Goal: Task Accomplishment & Management: Complete application form

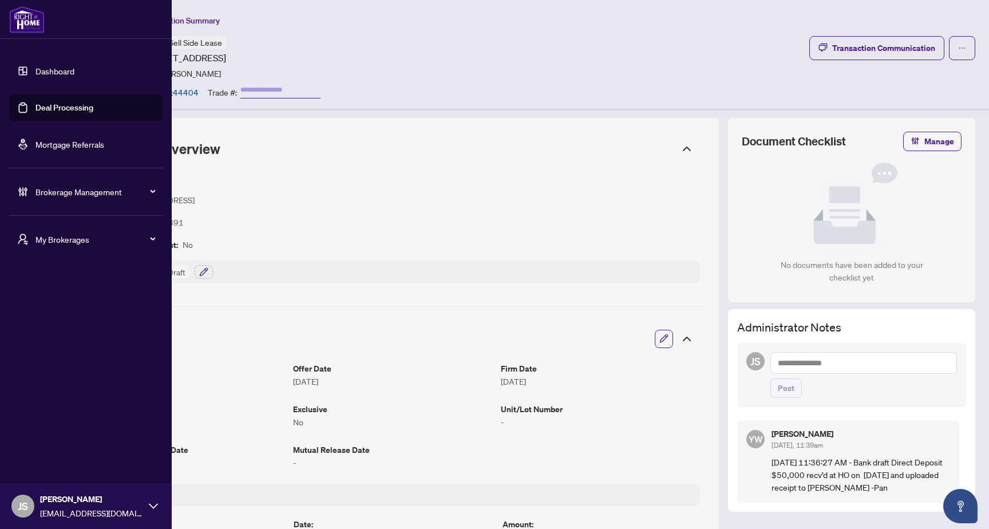
click at [75, 113] on link "Deal Processing" at bounding box center [64, 107] width 58 height 10
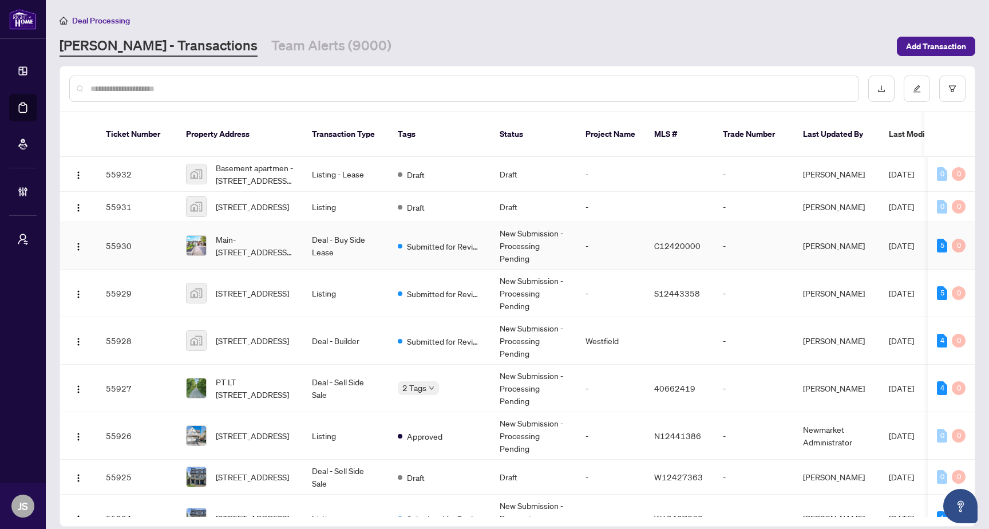
click at [295, 254] on td "Main-169 Lawrence Ave, Toronto, Ontario M5M 1A9, Canada" at bounding box center [240, 246] width 126 height 48
click at [81, 175] on img "button" at bounding box center [78, 175] width 9 height 9
click at [556, 45] on div "RAHR - Transactions Team Alerts (9000)" at bounding box center [475, 46] width 831 height 21
click at [409, 260] on td "Submitted for Review" at bounding box center [440, 246] width 102 height 48
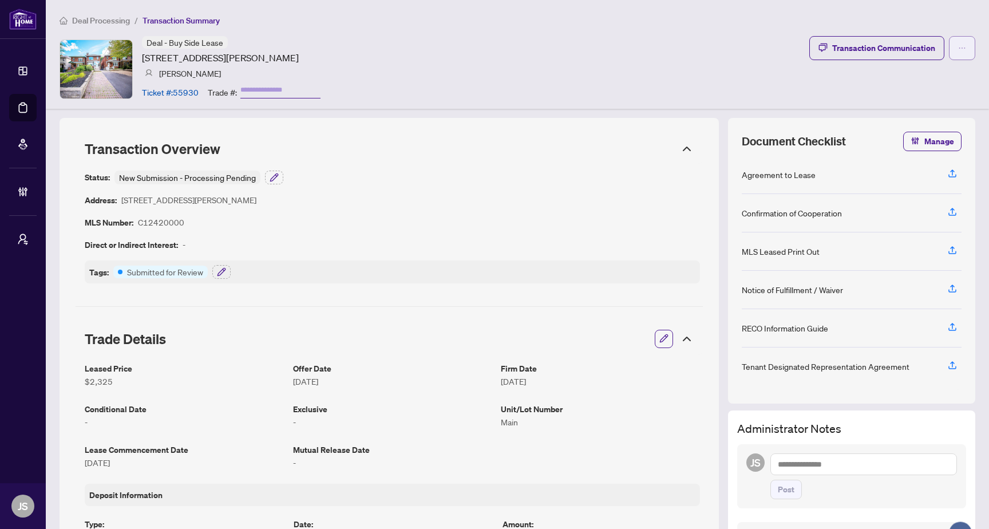
click at [959, 49] on button "button" at bounding box center [962, 48] width 26 height 24
click at [487, 60] on div "Deal - Buy Side Lease 169 Lawrence Ave, Toronto, Ontario M5M 1A9, Canada Markos…" at bounding box center [518, 69] width 916 height 66
click at [279, 177] on icon "button" at bounding box center [274, 177] width 9 height 9
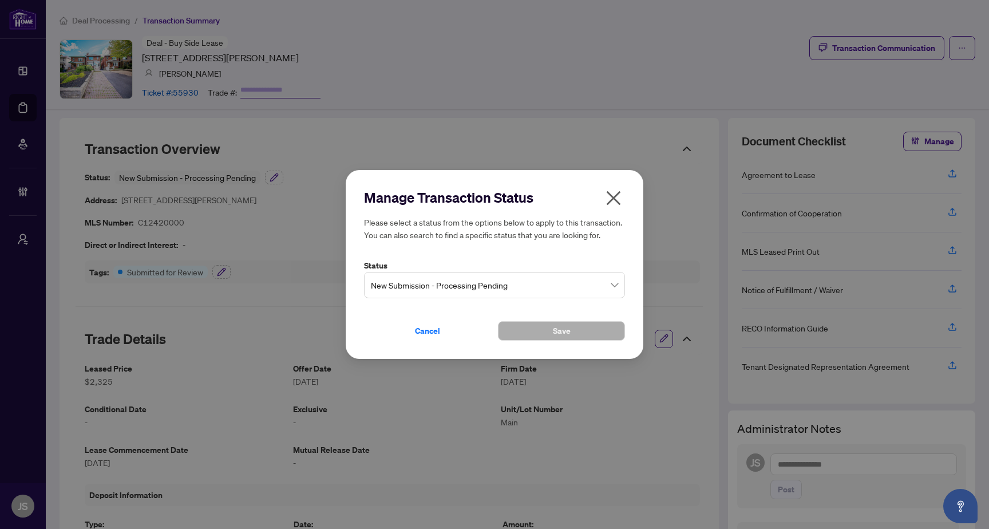
click at [608, 195] on icon "close" at bounding box center [613, 198] width 18 height 18
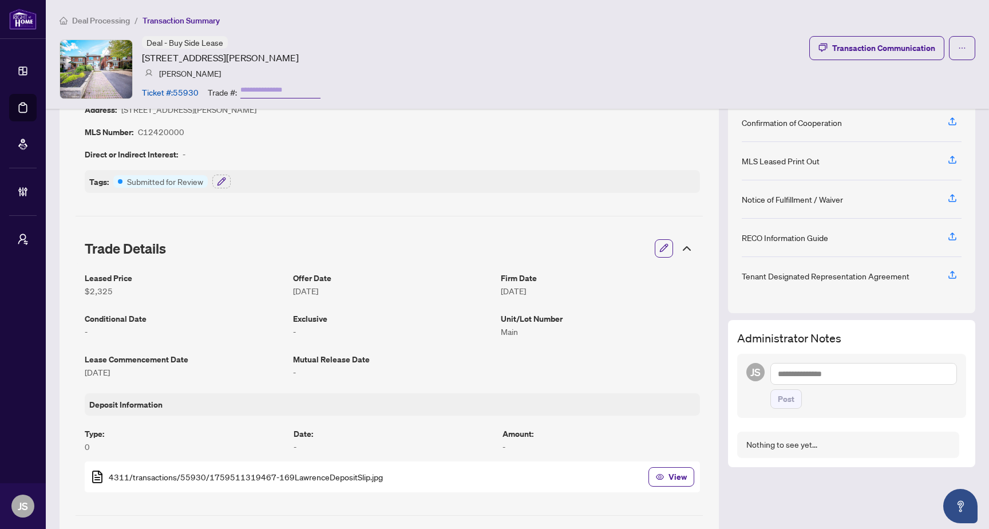
scroll to position [149, 0]
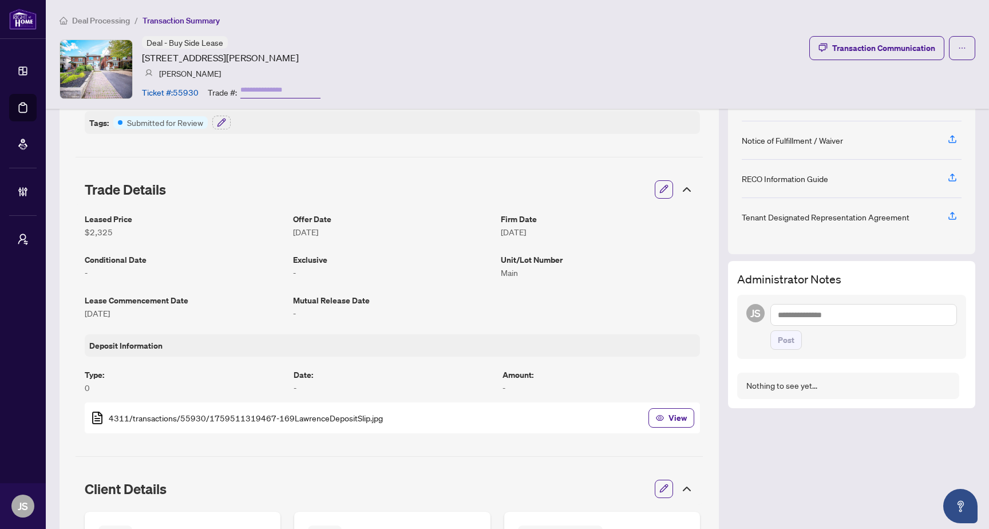
click at [659, 189] on icon "button" at bounding box center [663, 188] width 9 height 9
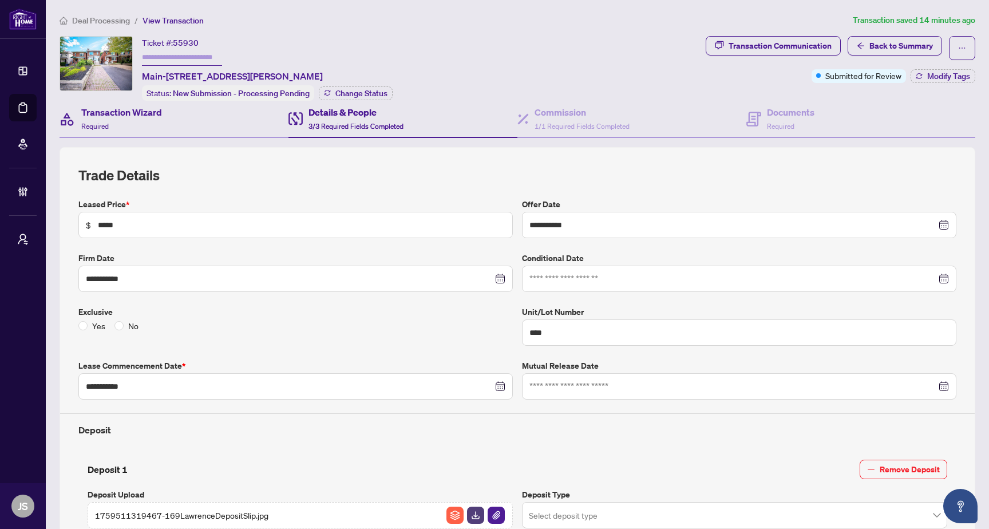
click at [199, 120] on div "Transaction Wizard Required" at bounding box center [174, 119] width 229 height 37
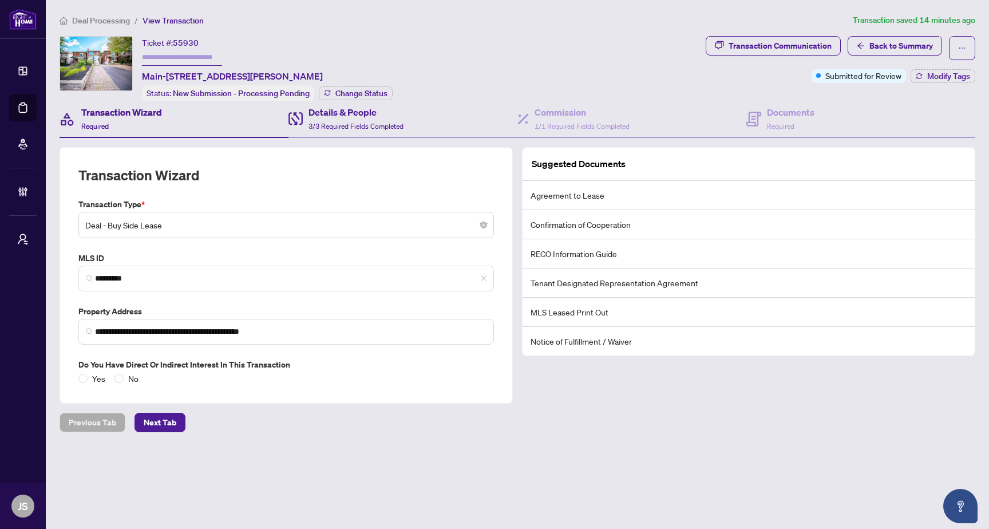
click at [363, 132] on div "Details & People 3/3 Required Fields Completed" at bounding box center [402, 119] width 229 height 37
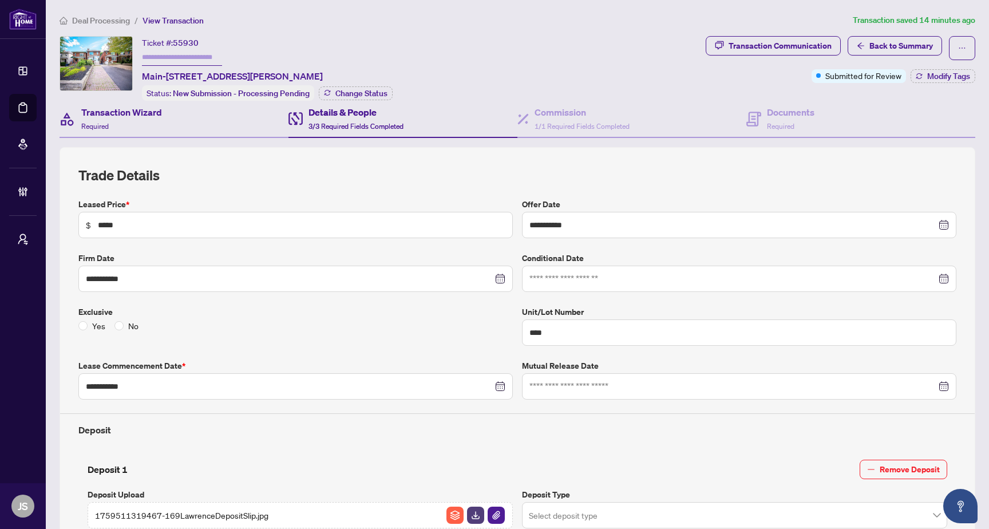
click at [170, 116] on div "Transaction Wizard Required" at bounding box center [174, 119] width 229 height 37
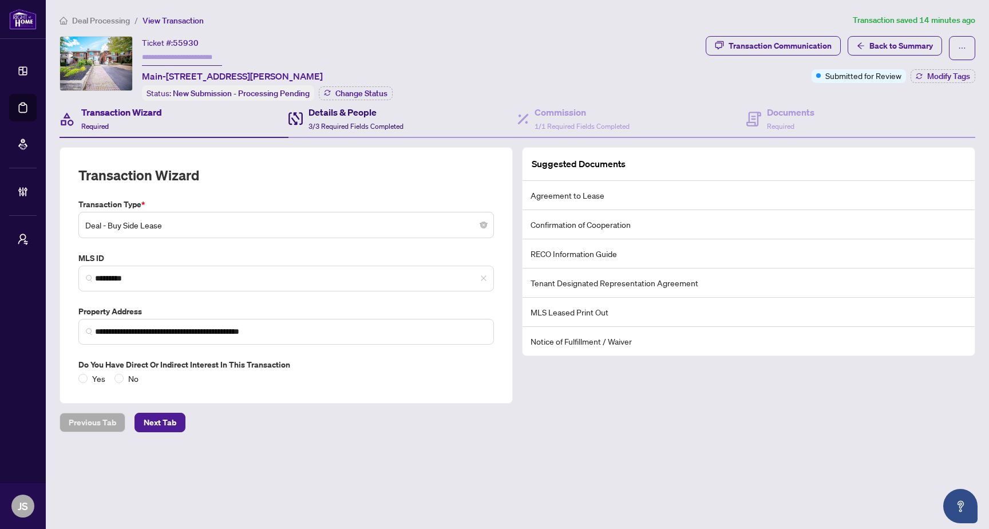
click at [361, 122] on span "3/3 Required Fields Completed" at bounding box center [356, 126] width 95 height 9
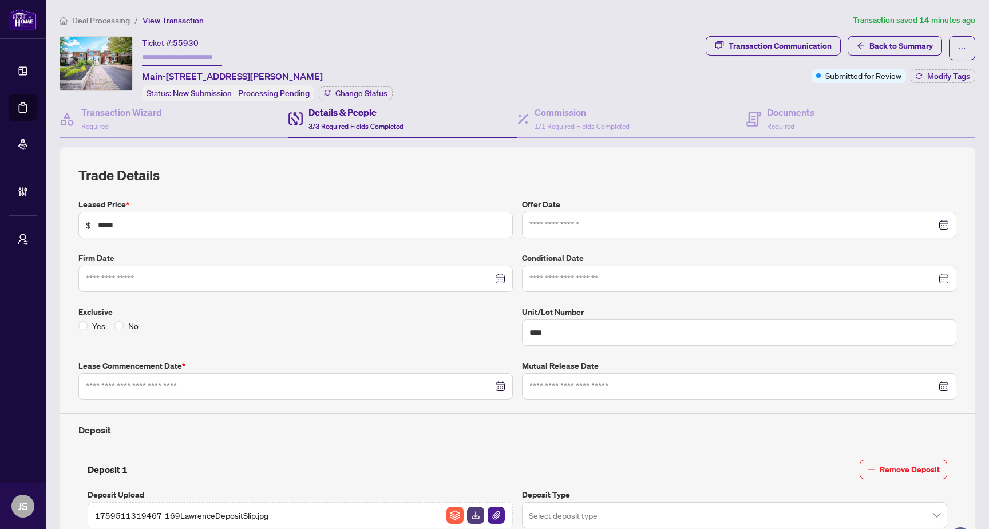
type input "**********"
